Goal: Information Seeking & Learning: Ask a question

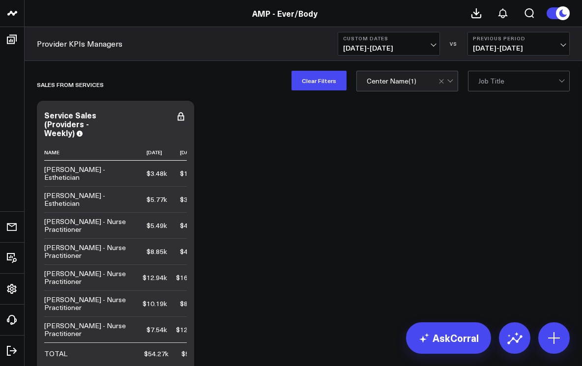
click at [434, 44] on span "07/01/25 - 07/24/25" at bounding box center [388, 48] width 91 height 8
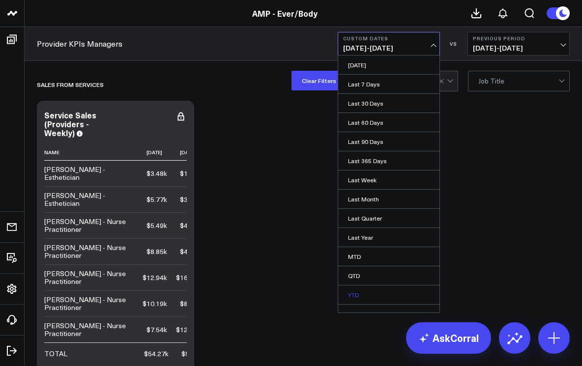
scroll to position [11, 0]
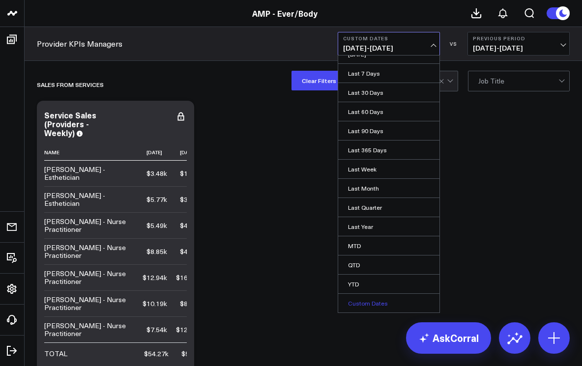
click at [362, 301] on link "Custom Dates" at bounding box center [388, 303] width 101 height 19
select select "7"
select select "2025"
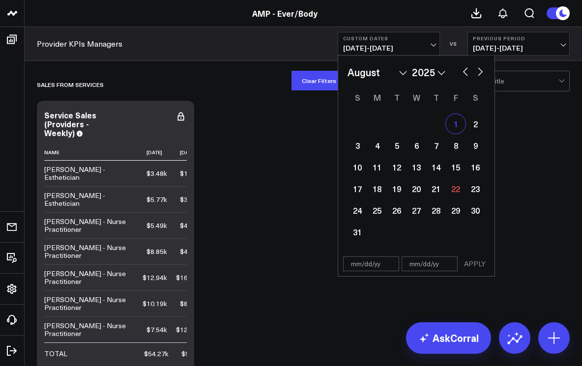
click at [454, 125] on div "1" at bounding box center [456, 124] width 20 height 20
type input "[DATE]"
select select "7"
select select "2025"
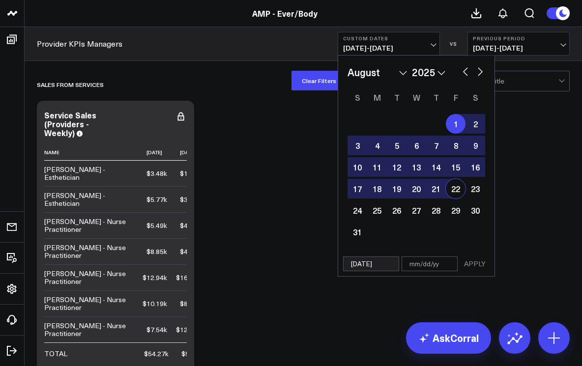
click at [455, 192] on div "22" at bounding box center [456, 189] width 20 height 20
type input "[DATE]"
select select "7"
select select "2025"
click at [475, 267] on button "APPLY" at bounding box center [475, 264] width 30 height 15
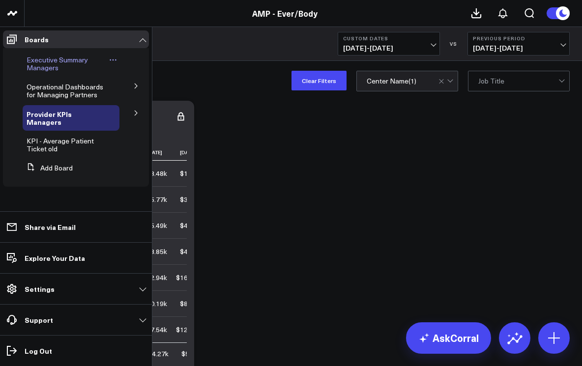
click at [46, 65] on span "Executive Summary Managers" at bounding box center [57, 63] width 61 height 17
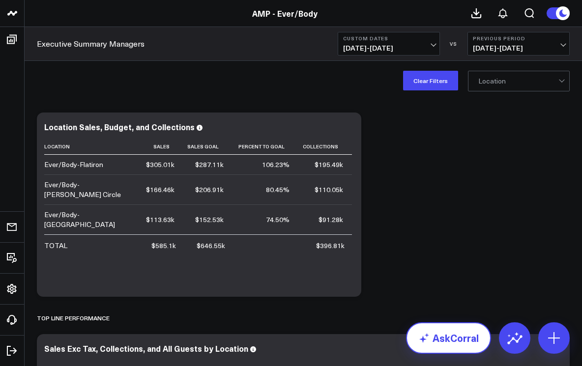
click at [451, 331] on link "AskCorral" at bounding box center [448, 338] width 85 height 31
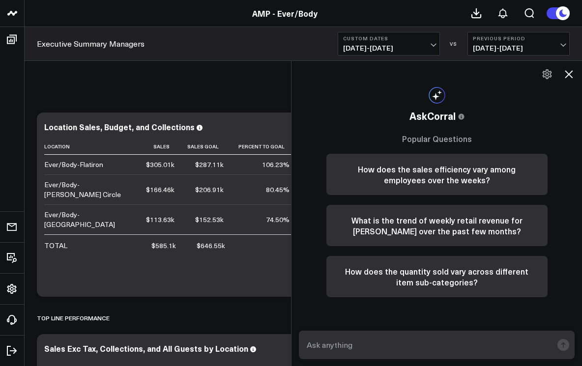
click at [432, 350] on textarea at bounding box center [428, 345] width 248 height 18
type textarea "retail for logan circle"
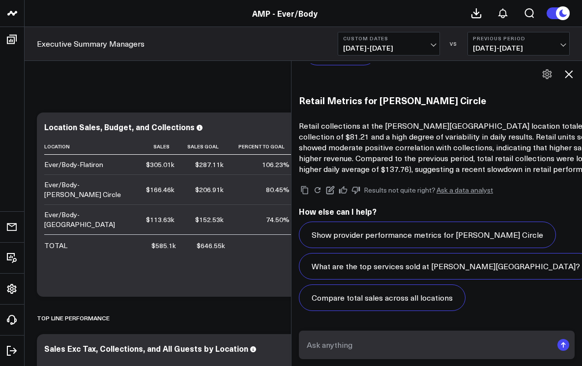
scroll to position [567, 0]
type textarea "untilization"
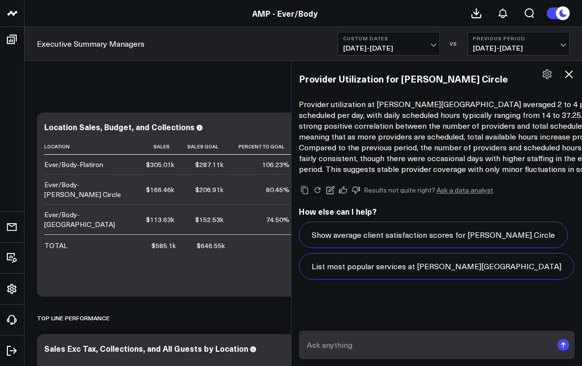
scroll to position [1288, 0]
